Goal: Task Accomplishment & Management: Manage account settings

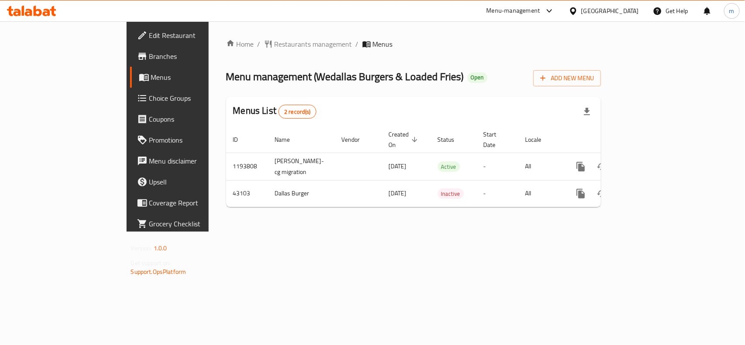
click at [149, 99] on span "Choice Groups" at bounding box center [196, 98] width 95 height 10
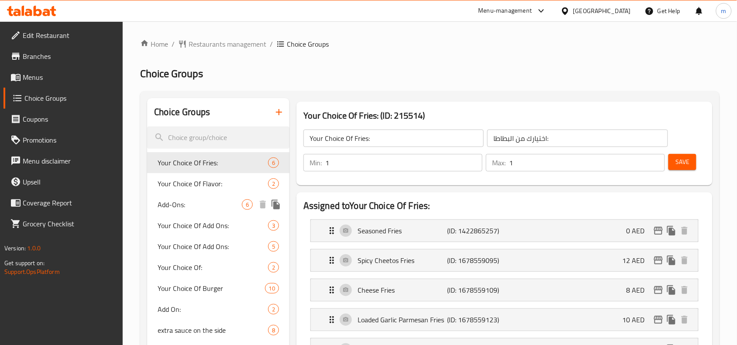
click at [179, 207] on span "Add-Ons:" at bounding box center [200, 204] width 84 height 10
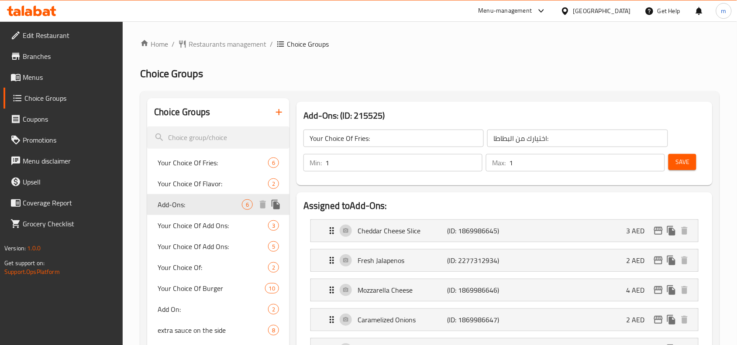
type input "Add-Ons:"
type input "الإضافات:"
type input "0"
type input "5"
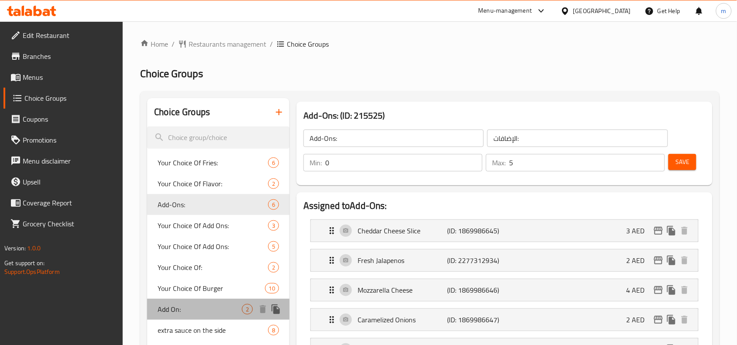
click at [201, 305] on span "Add On:" at bounding box center [200, 309] width 84 height 10
type input "Add On:"
type input "إضافة:"
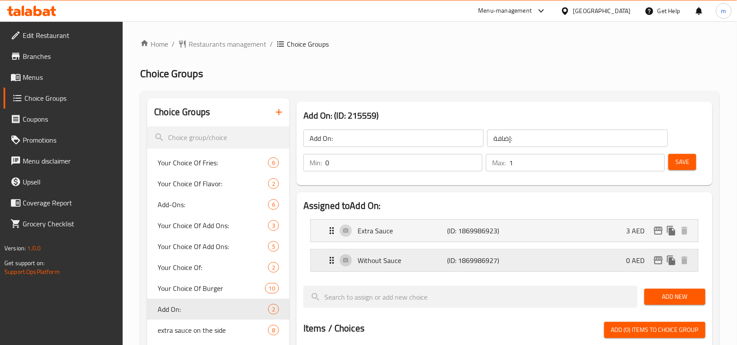
scroll to position [55, 0]
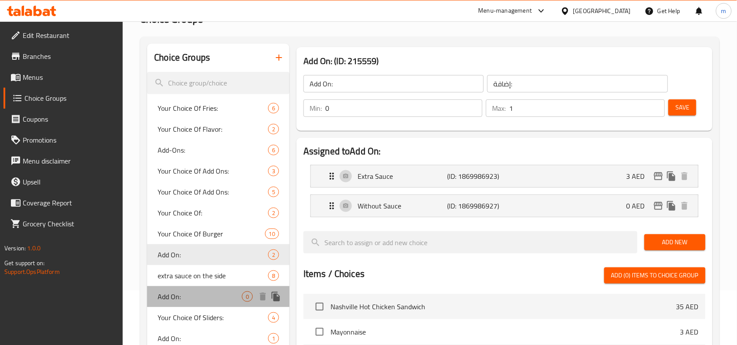
click at [200, 299] on span "Add On:" at bounding box center [200, 297] width 84 height 10
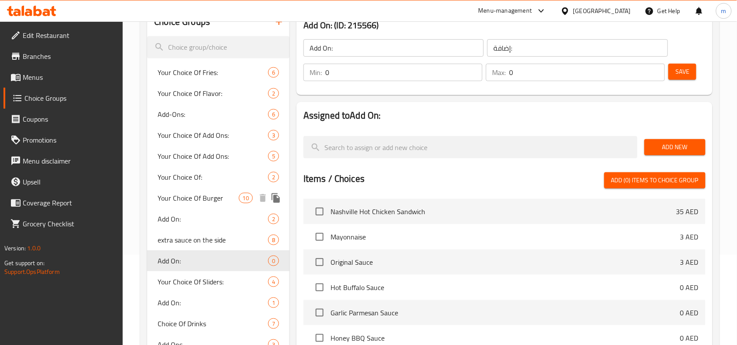
scroll to position [109, 0]
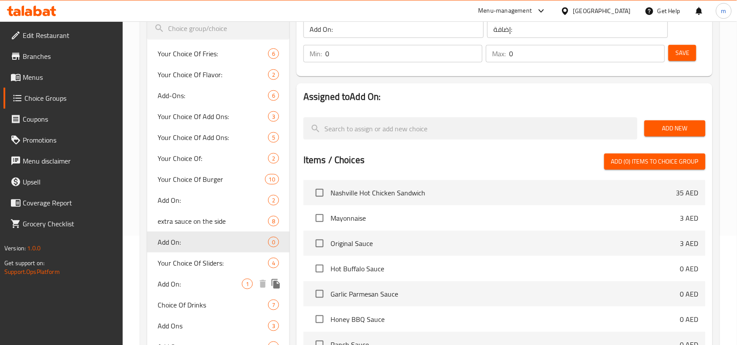
click at [199, 279] on span "Add On:" at bounding box center [200, 284] width 84 height 10
type input "1"
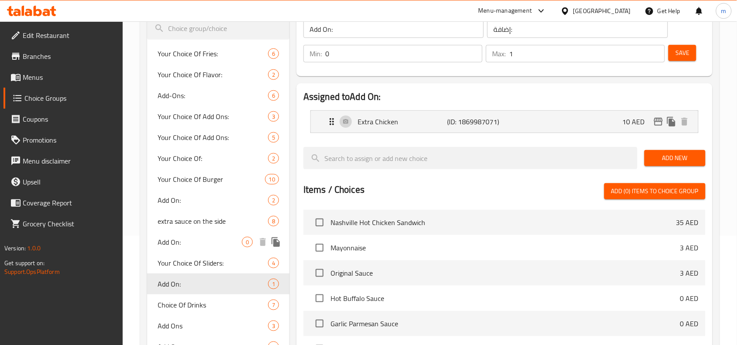
scroll to position [164, 0]
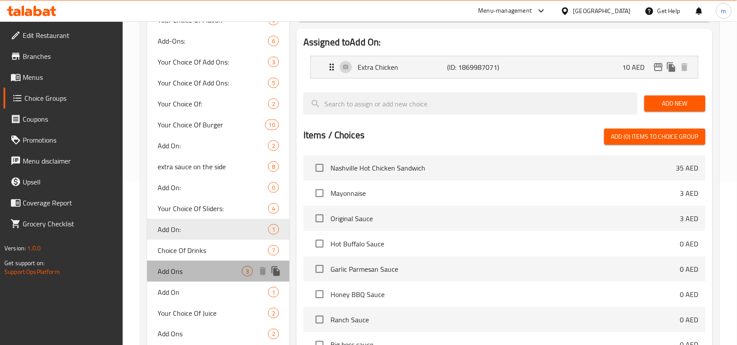
click at [188, 263] on div "Add Ons 3" at bounding box center [218, 271] width 142 height 21
type input "Add Ons"
type input "إضافات"
type input "3"
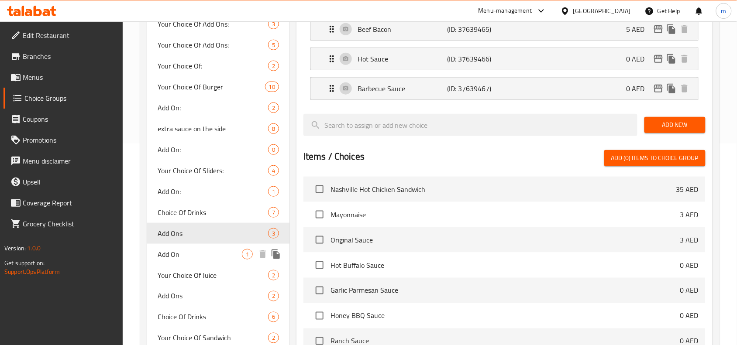
scroll to position [273, 0]
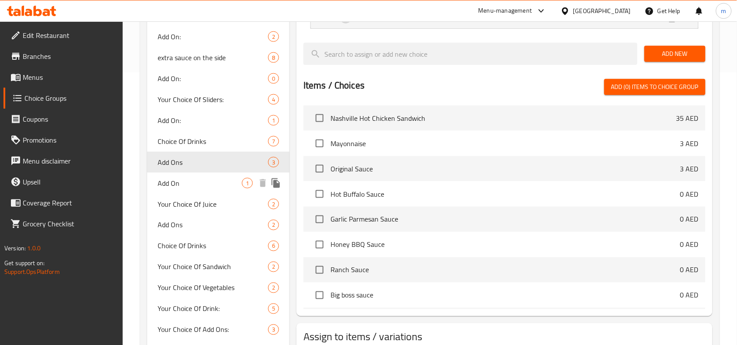
click at [178, 182] on span "Add On" at bounding box center [200, 183] width 84 height 10
type input "Add On"
type input "اضافه"
type input "1"
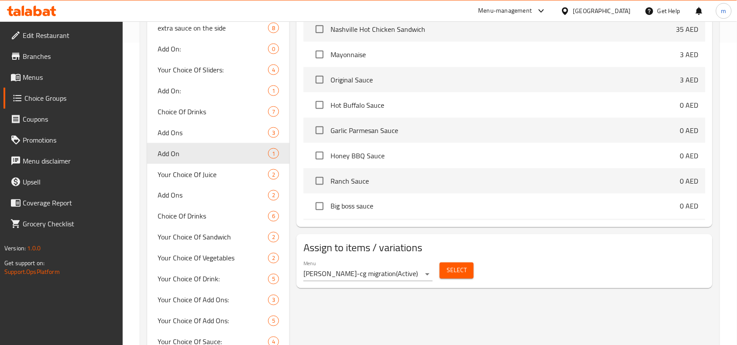
scroll to position [327, 0]
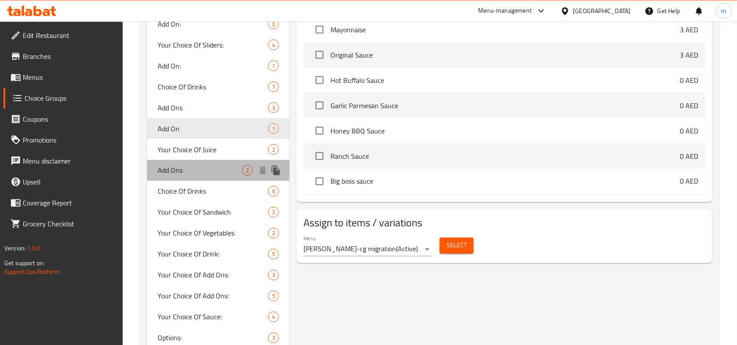
click at [168, 165] on span "Add Ons" at bounding box center [200, 170] width 84 height 10
type input "Add Ons"
type input "الاضافات"
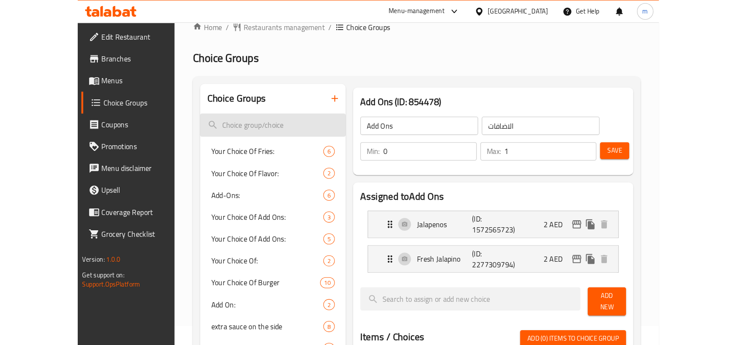
scroll to position [0, 0]
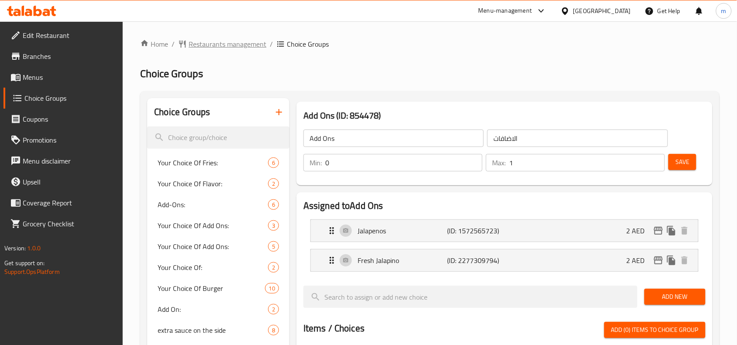
click at [215, 47] on span "Restaurants management" at bounding box center [228, 44] width 78 height 10
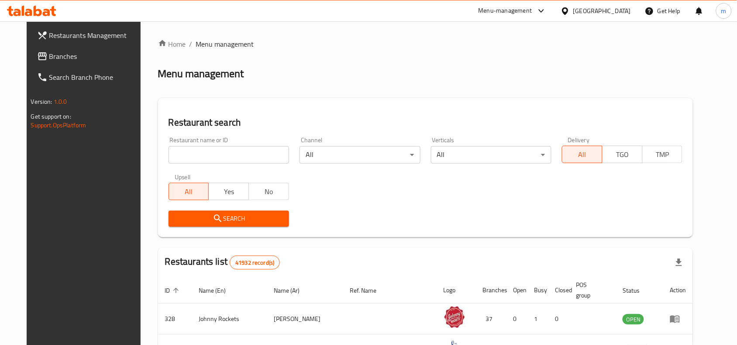
click at [49, 58] on span "Branches" at bounding box center [95, 56] width 93 height 10
